Goal: Information Seeking & Learning: Understand process/instructions

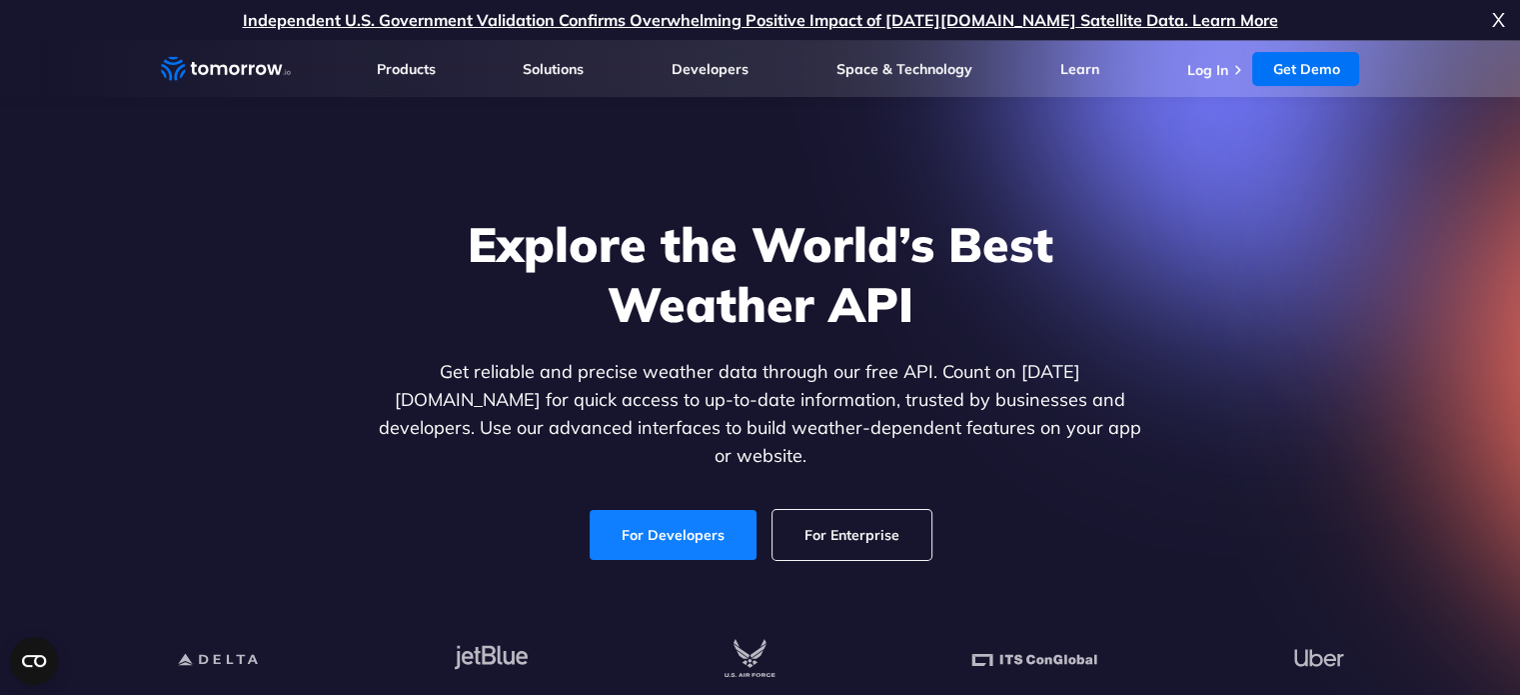
click at [680, 531] on link "For Developers" at bounding box center [673, 535] width 167 height 50
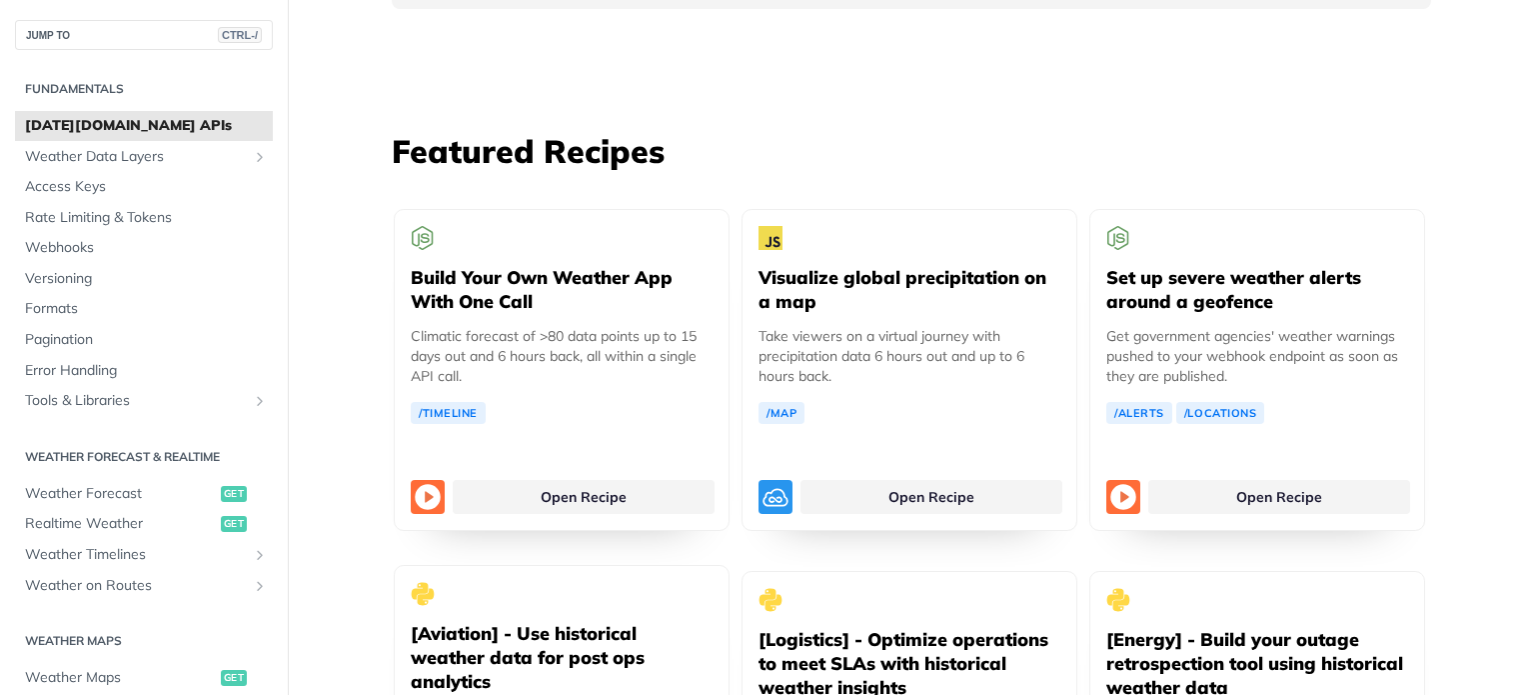
scroll to position [3611, 0]
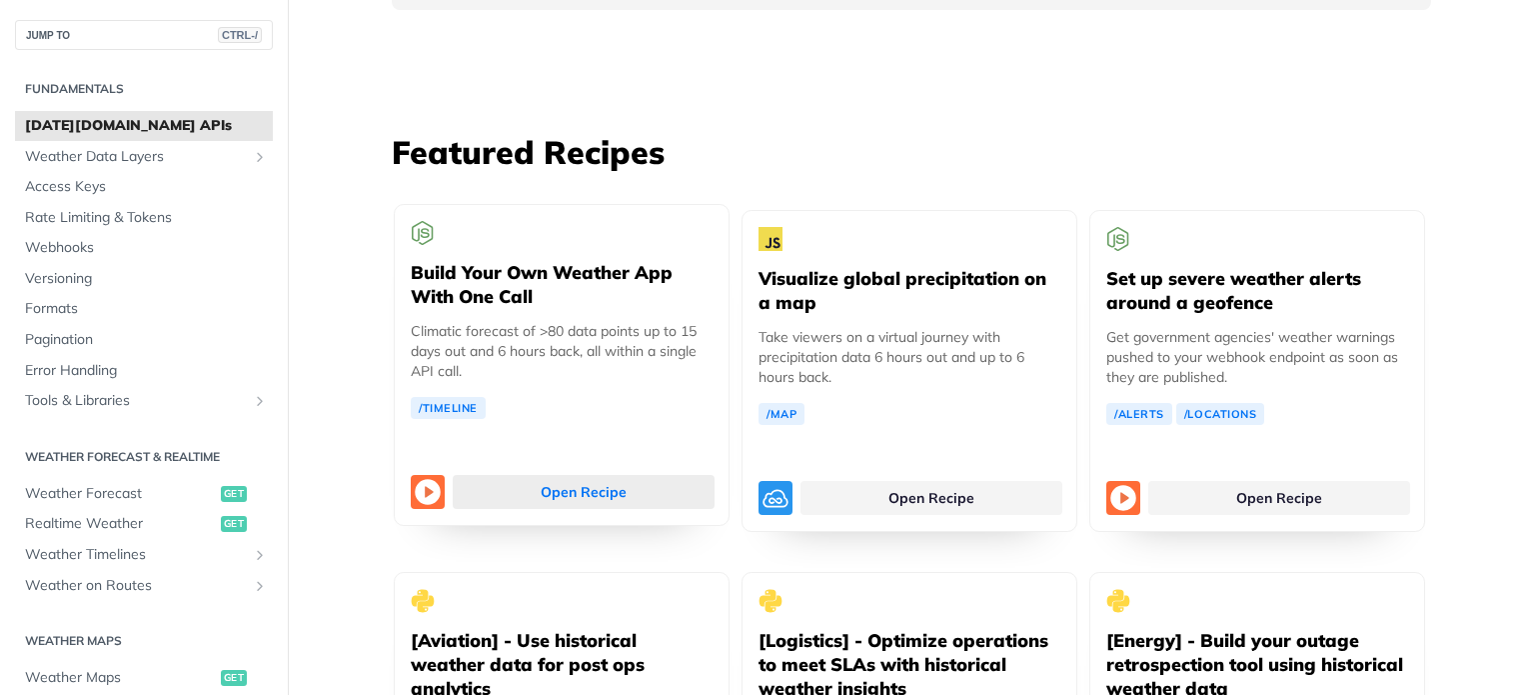
click at [621, 475] on link "Open Recipe" at bounding box center [584, 492] width 262 height 34
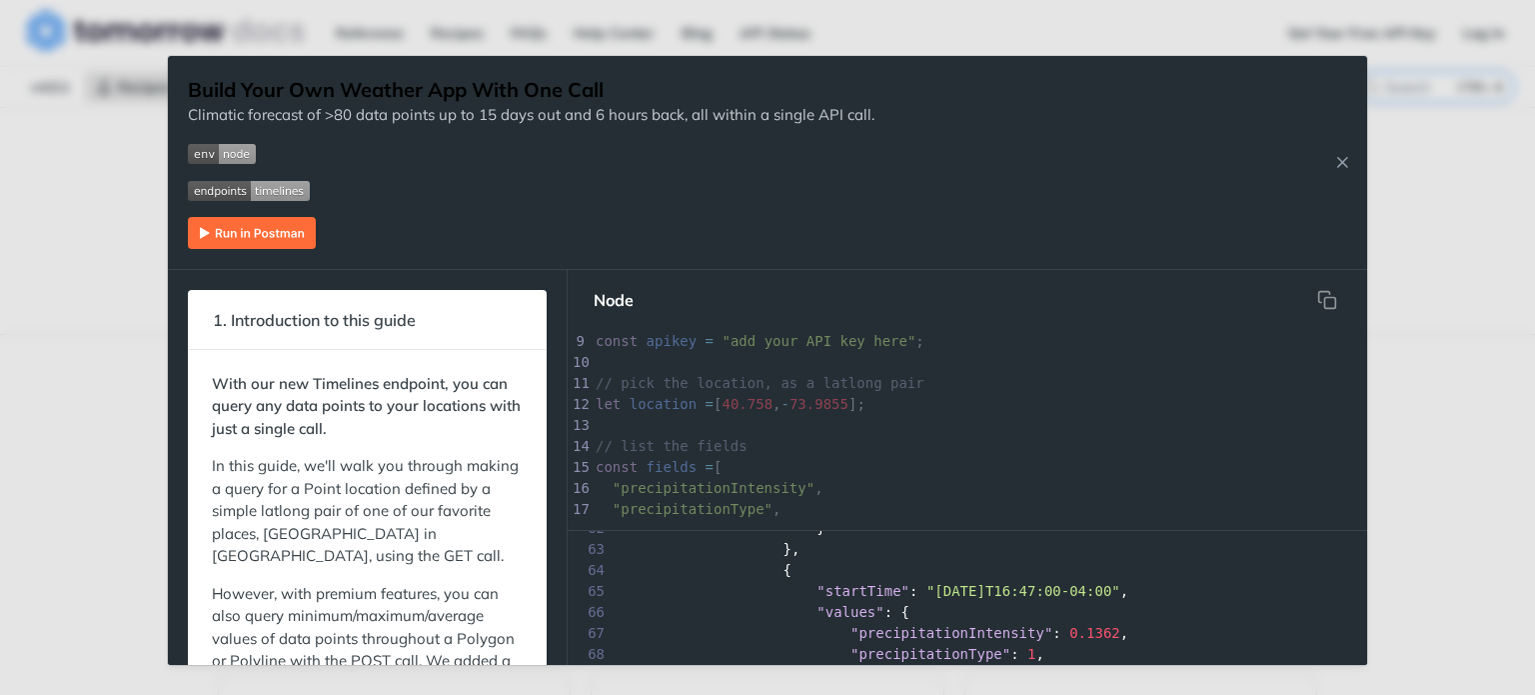
scroll to position [1306, 0]
